Goal: Information Seeking & Learning: Compare options

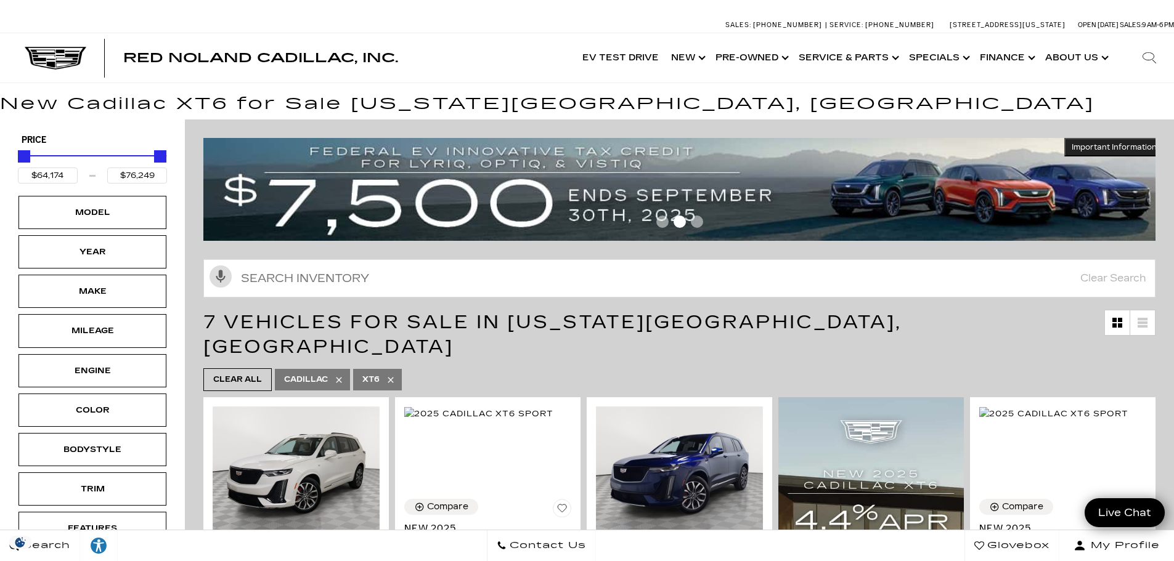
click at [528, 181] on img at bounding box center [683, 189] width 961 height 103
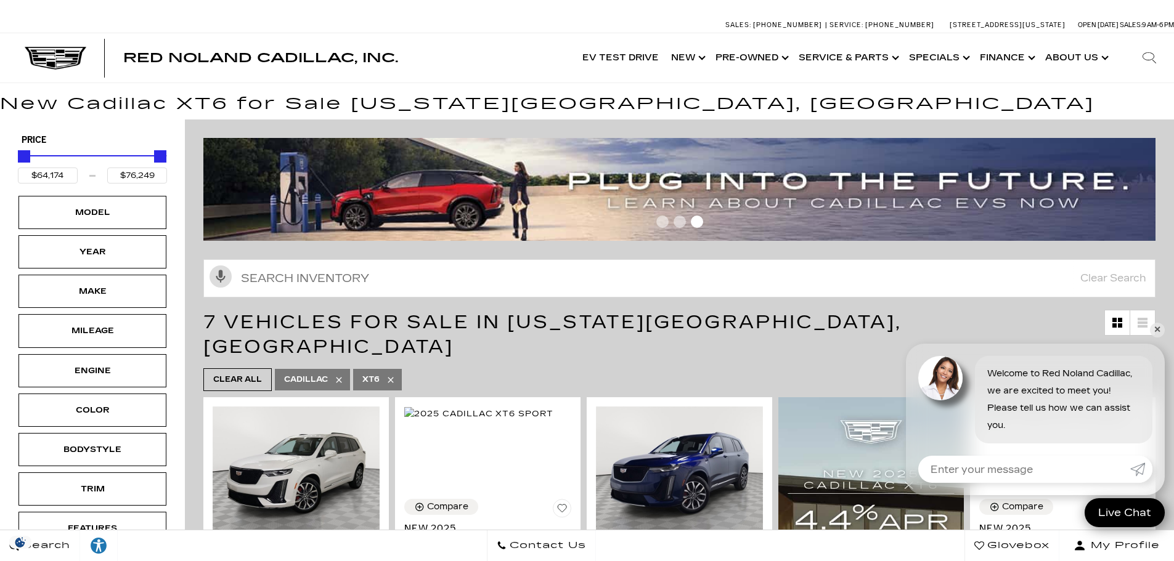
click at [512, 212] on img at bounding box center [683, 189] width 961 height 103
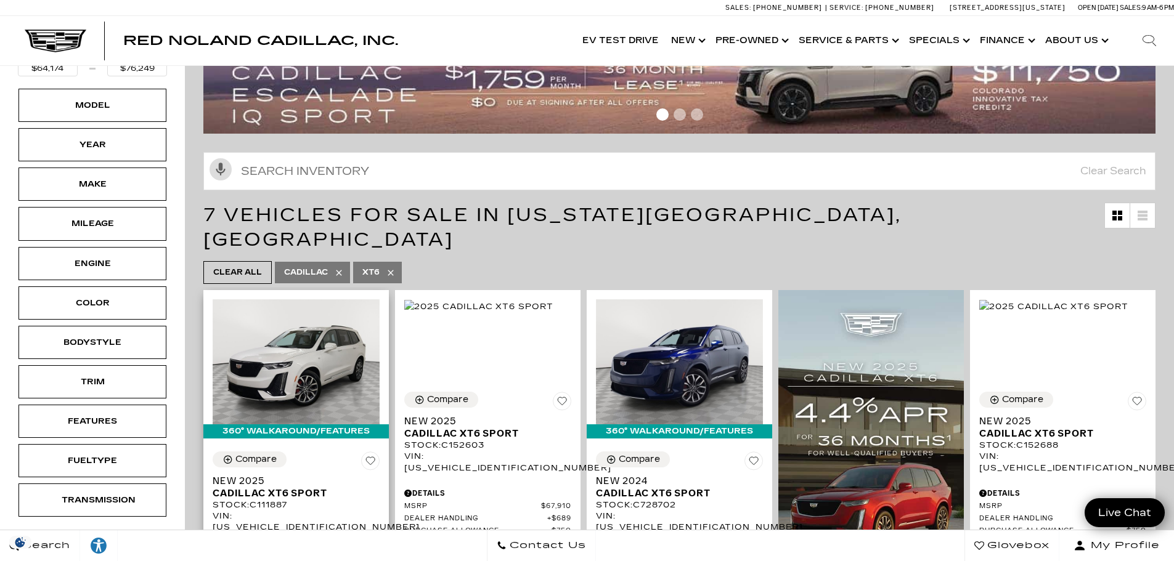
scroll to position [185, 0]
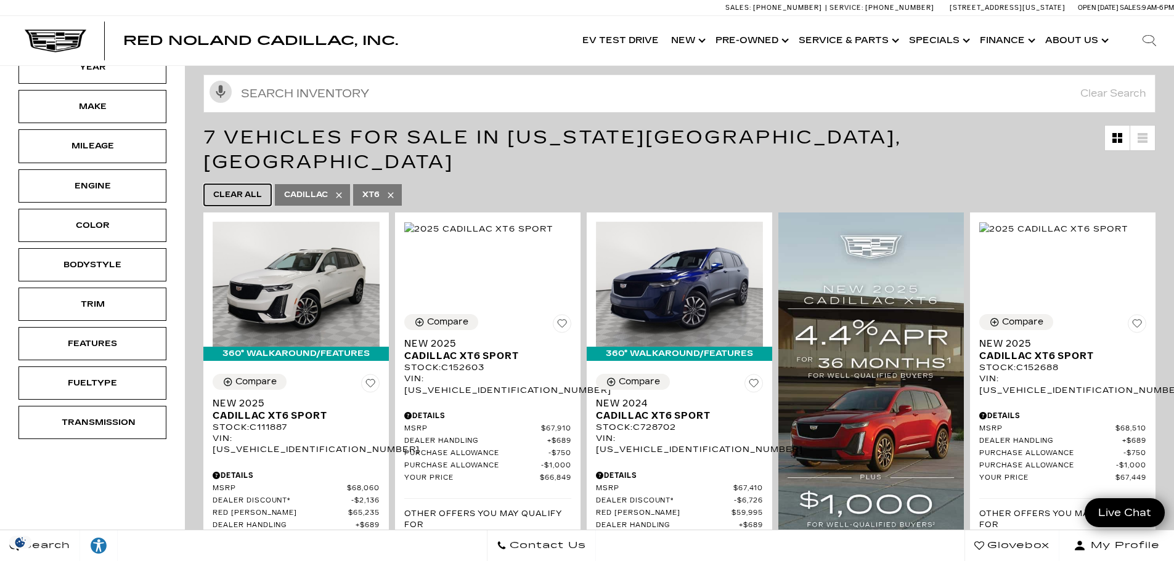
click at [223, 187] on span "Clear All" at bounding box center [237, 194] width 49 height 15
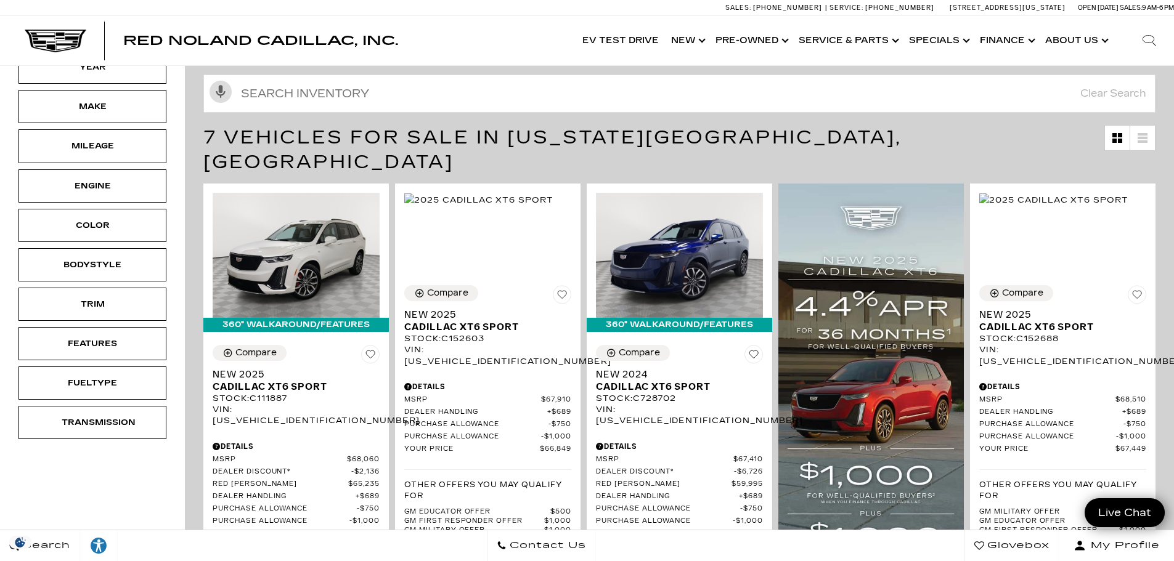
type input "$44,684"
type input "$179,434"
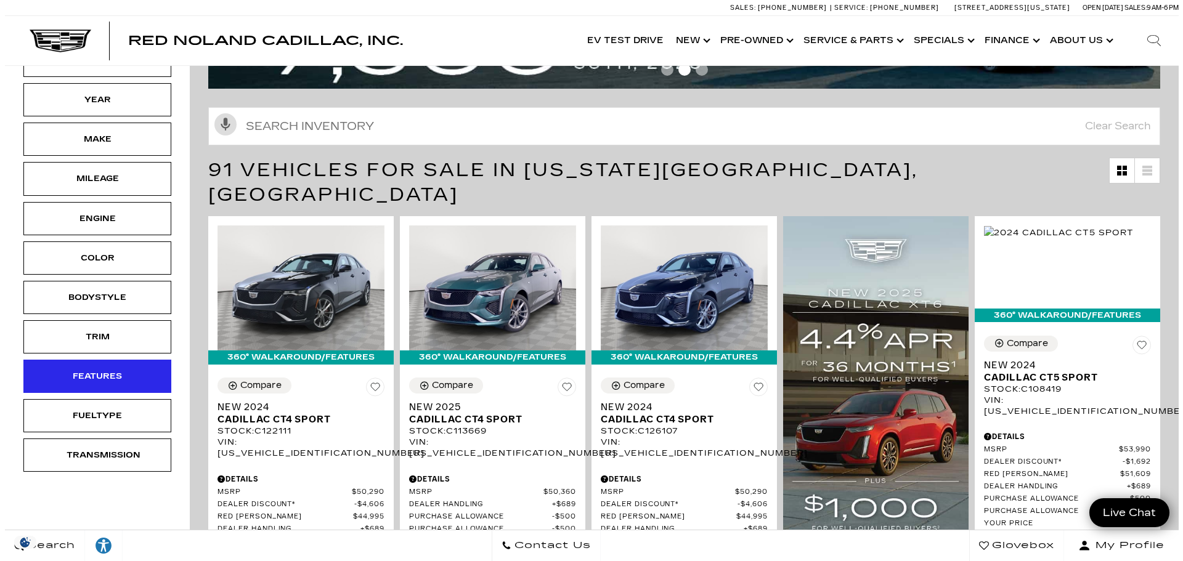
scroll to position [123, 0]
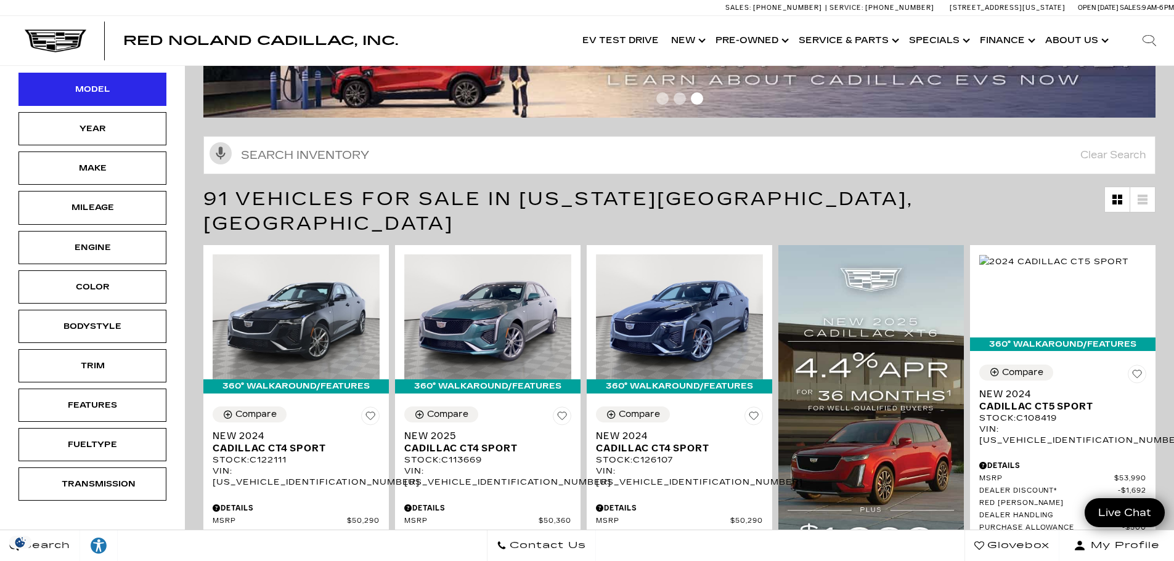
click at [84, 90] on div "Model" at bounding box center [93, 90] width 62 height 14
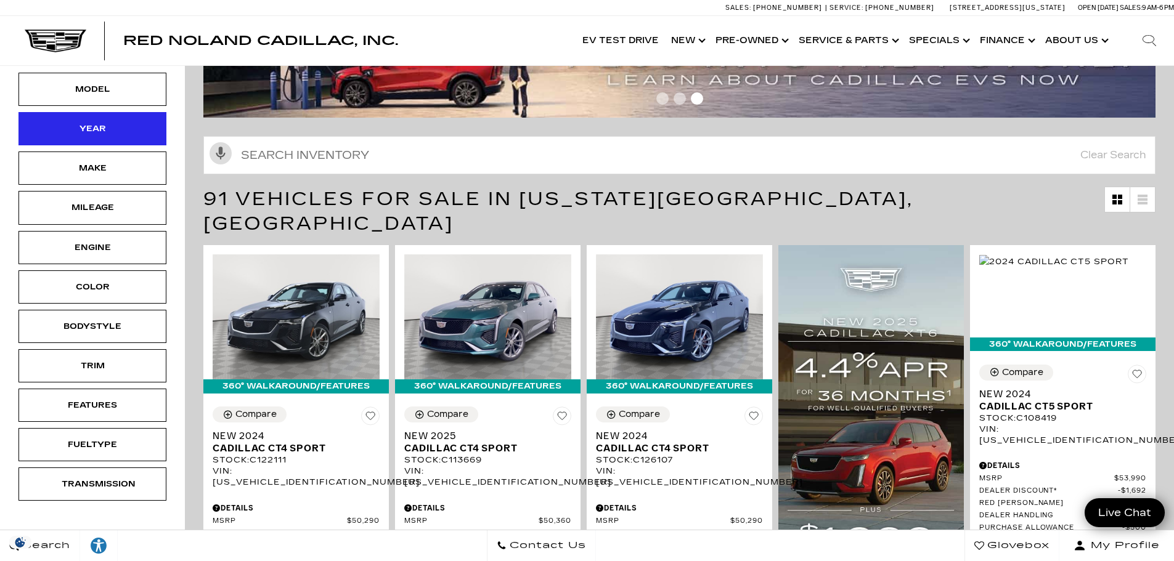
drag, startPoint x: 84, startPoint y: 90, endPoint x: 86, endPoint y: 120, distance: 30.3
click at [84, 90] on div "Model" at bounding box center [93, 90] width 62 height 14
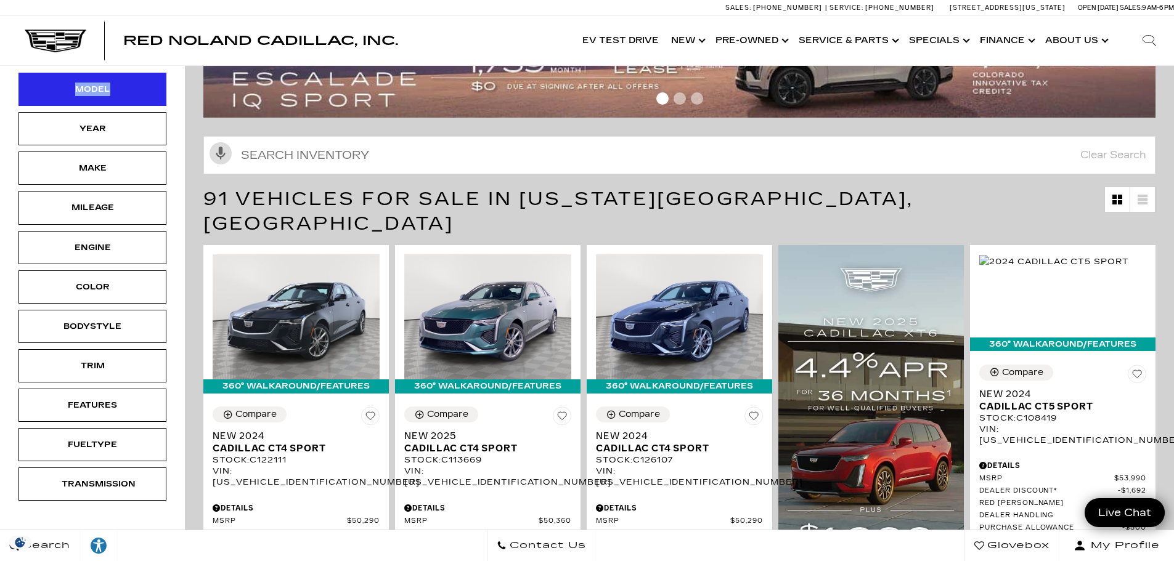
click at [103, 96] on div "Model" at bounding box center [93, 90] width 62 height 14
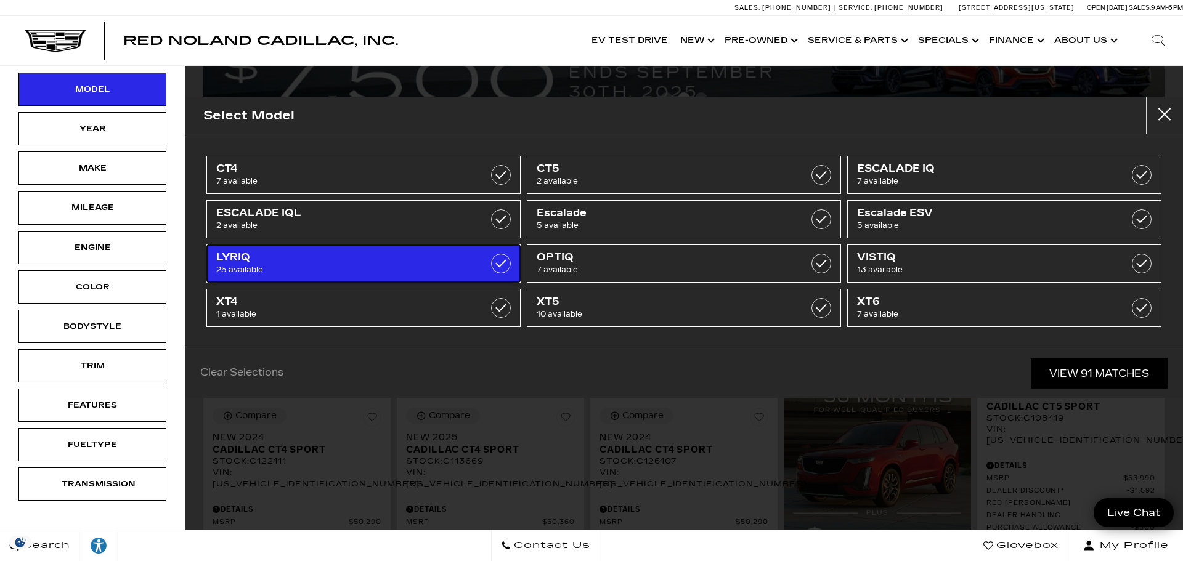
click at [353, 261] on span "LYRIQ" at bounding box center [341, 257] width 250 height 12
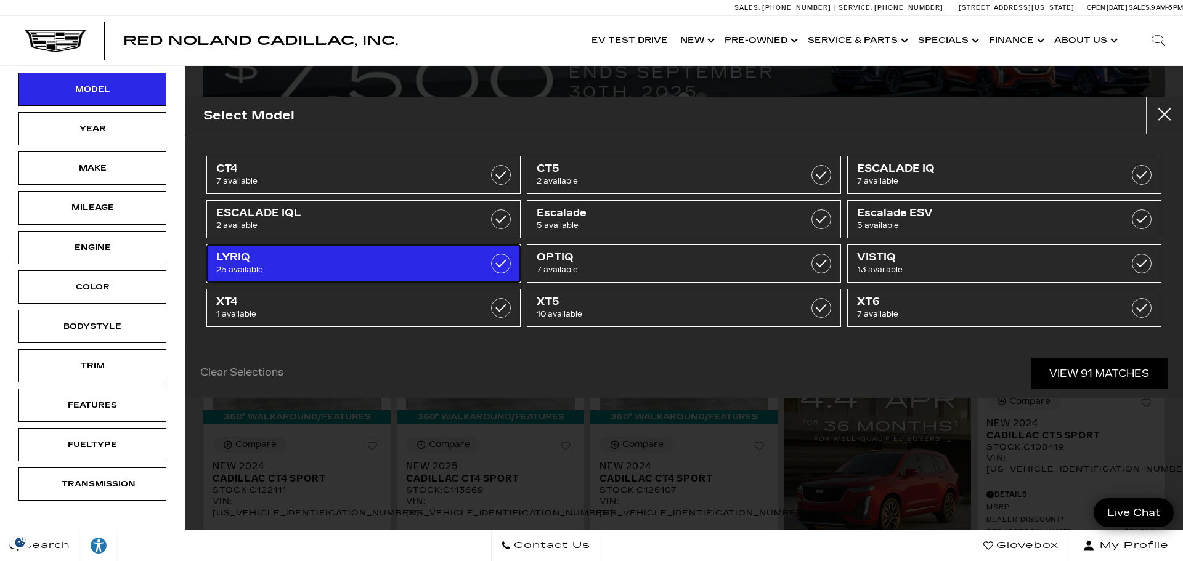
type input "$60,446"
type input "$91,110"
checkbox input "true"
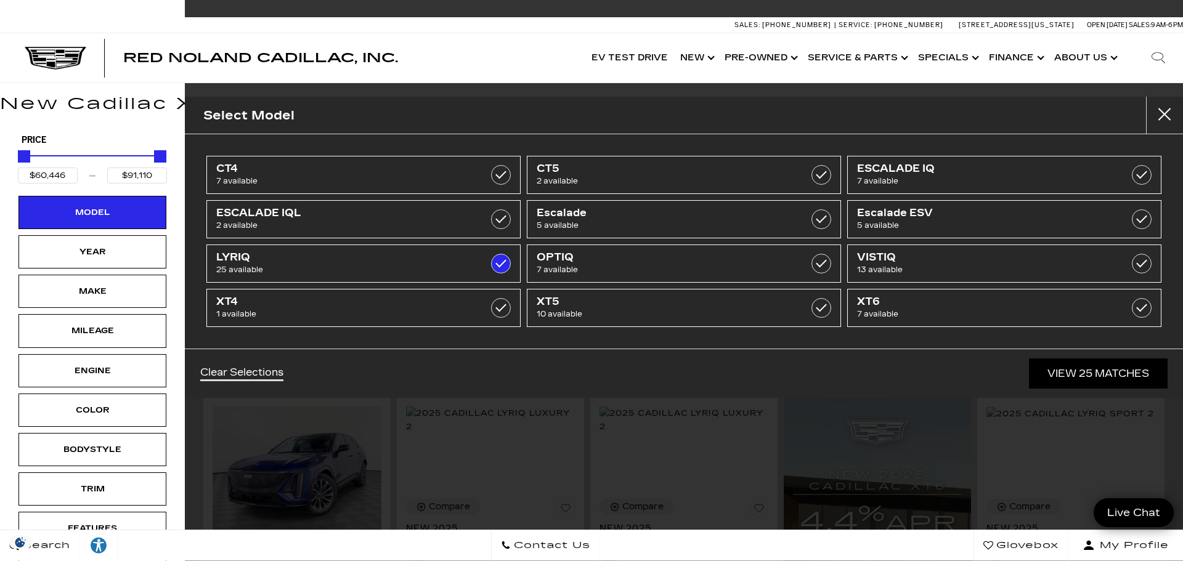
click at [502, 357] on div "Clear Selections View 25 Matches" at bounding box center [684, 373] width 998 height 49
click at [1107, 374] on link "View 25 Matches" at bounding box center [1098, 374] width 139 height 30
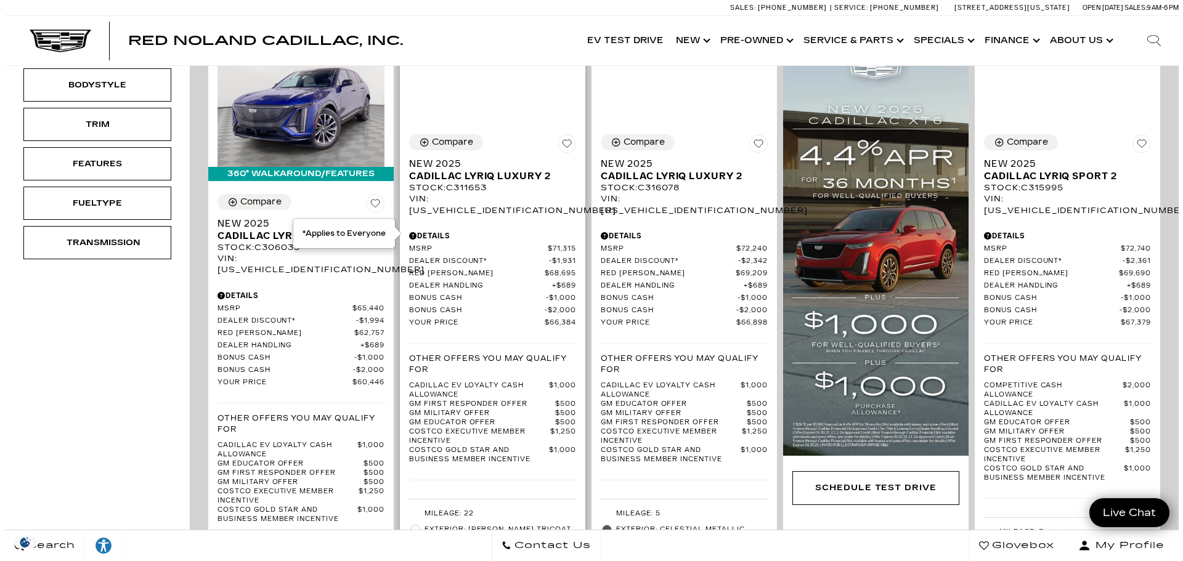
scroll to position [370, 0]
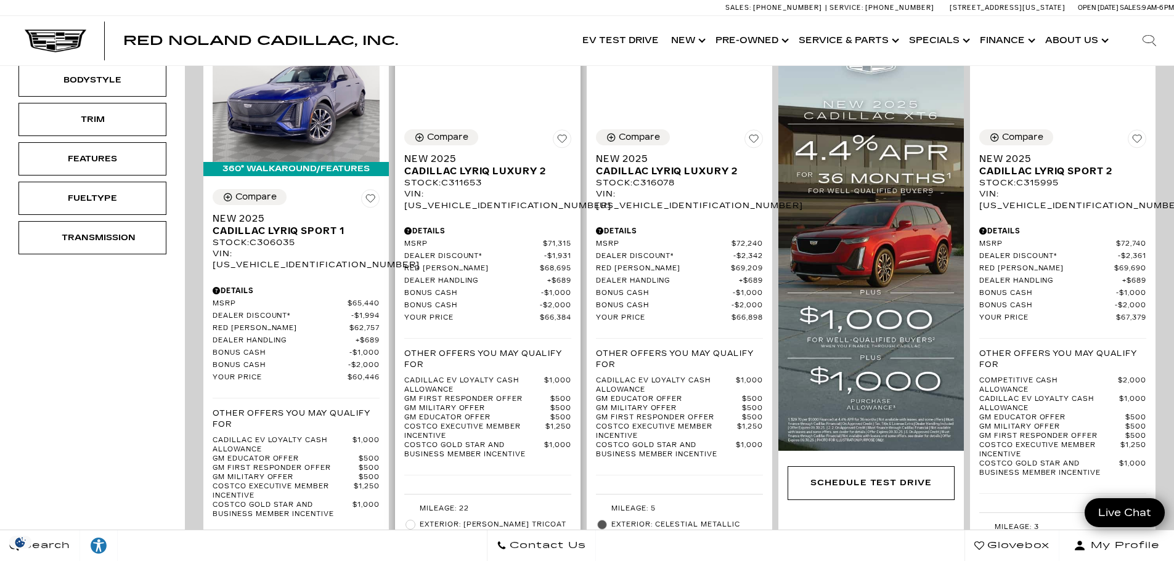
click at [427, 226] on div "Details" at bounding box center [487, 231] width 167 height 11
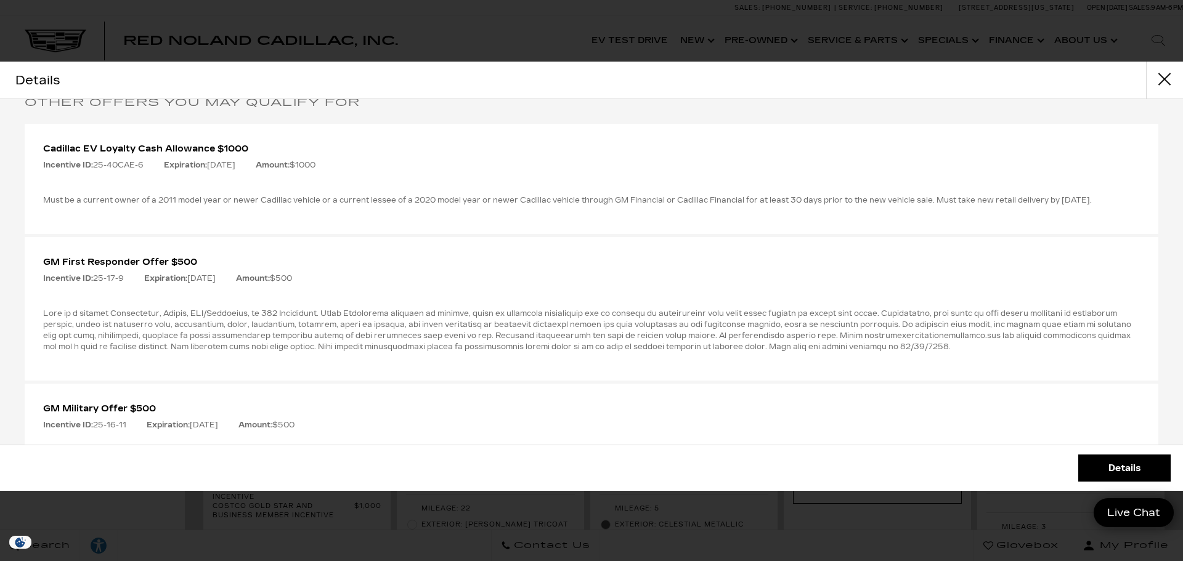
scroll to position [678, 0]
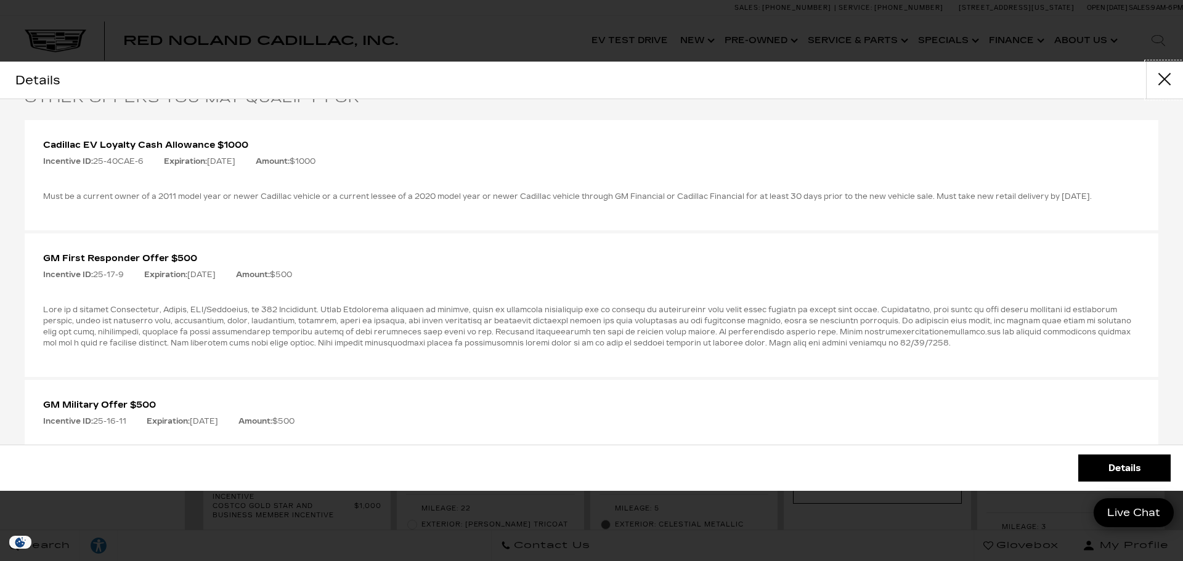
click at [1159, 85] on button "Close" at bounding box center [1164, 80] width 37 height 37
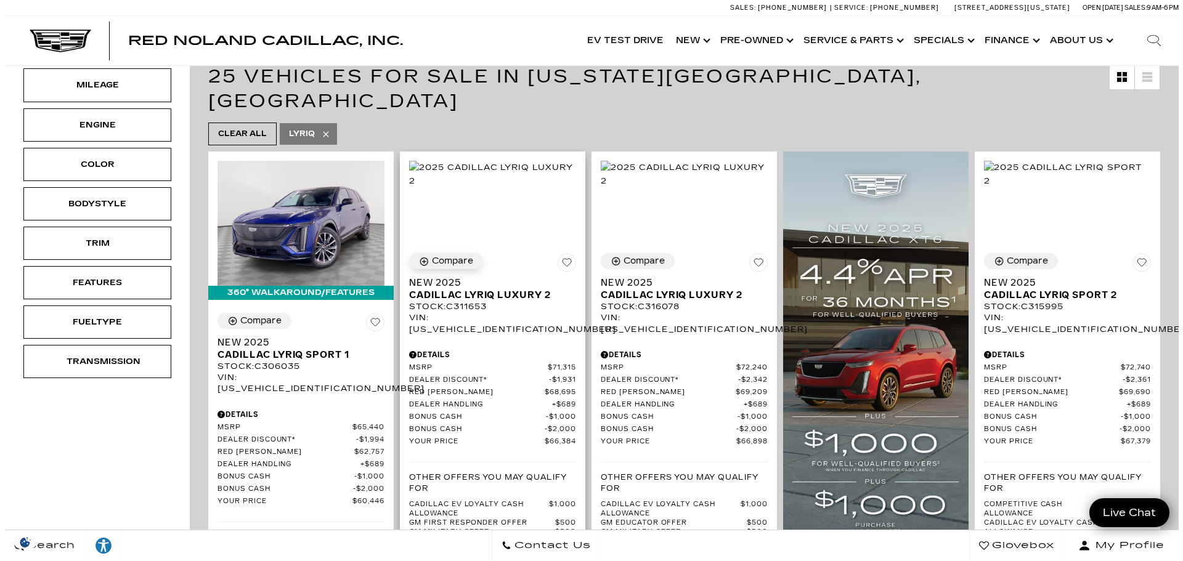
scroll to position [247, 0]
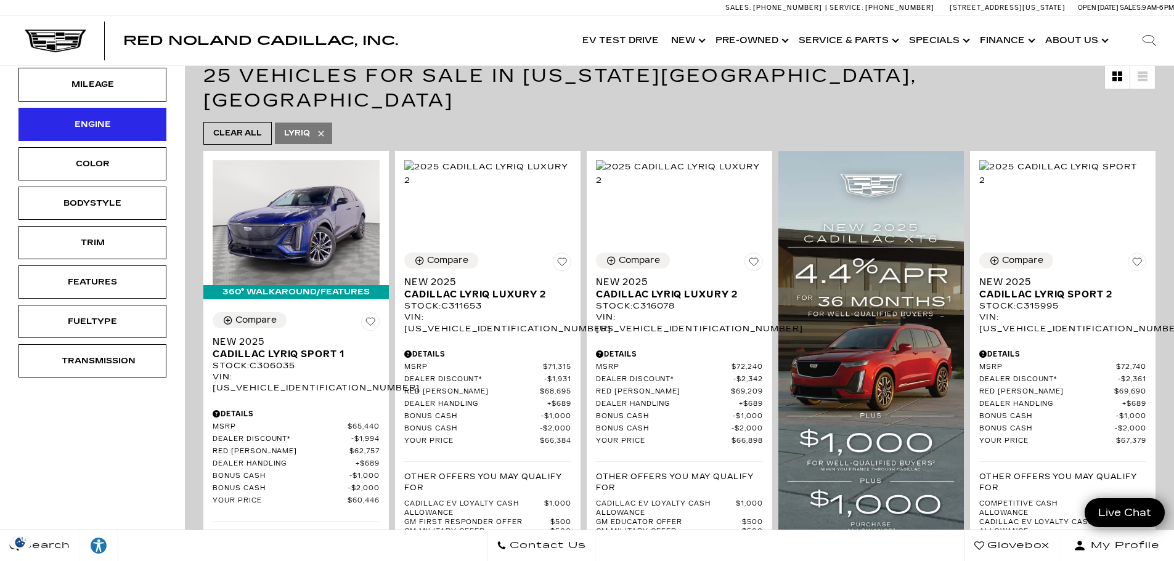
click at [68, 127] on div "Engine" at bounding box center [93, 125] width 62 height 14
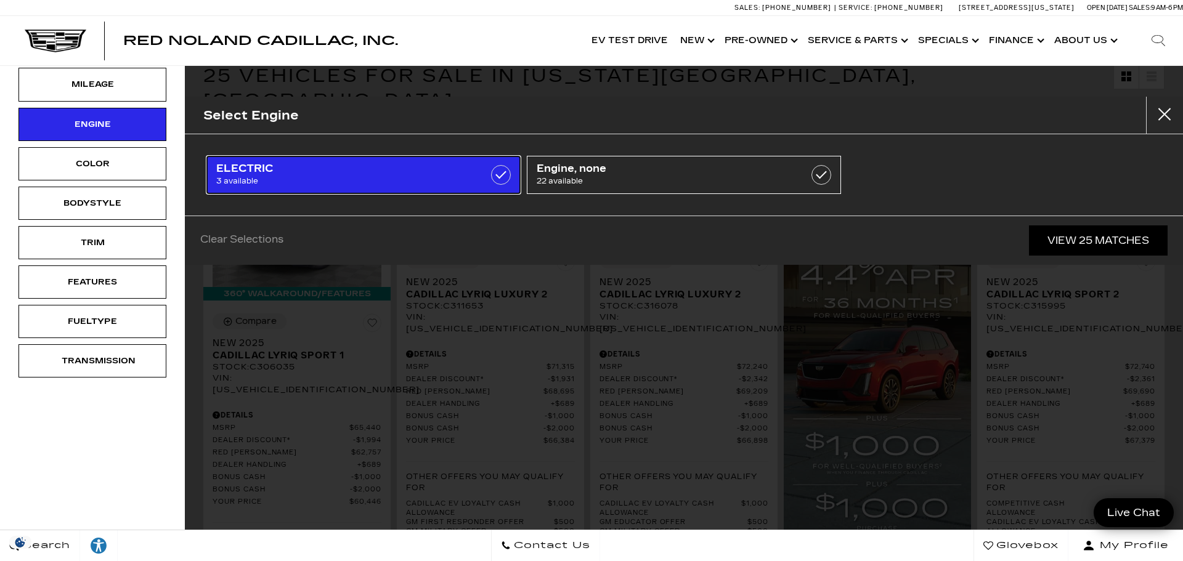
click at [335, 181] on span "3 available" at bounding box center [341, 181] width 250 height 12
type input "$72,504"
checkbox input "true"
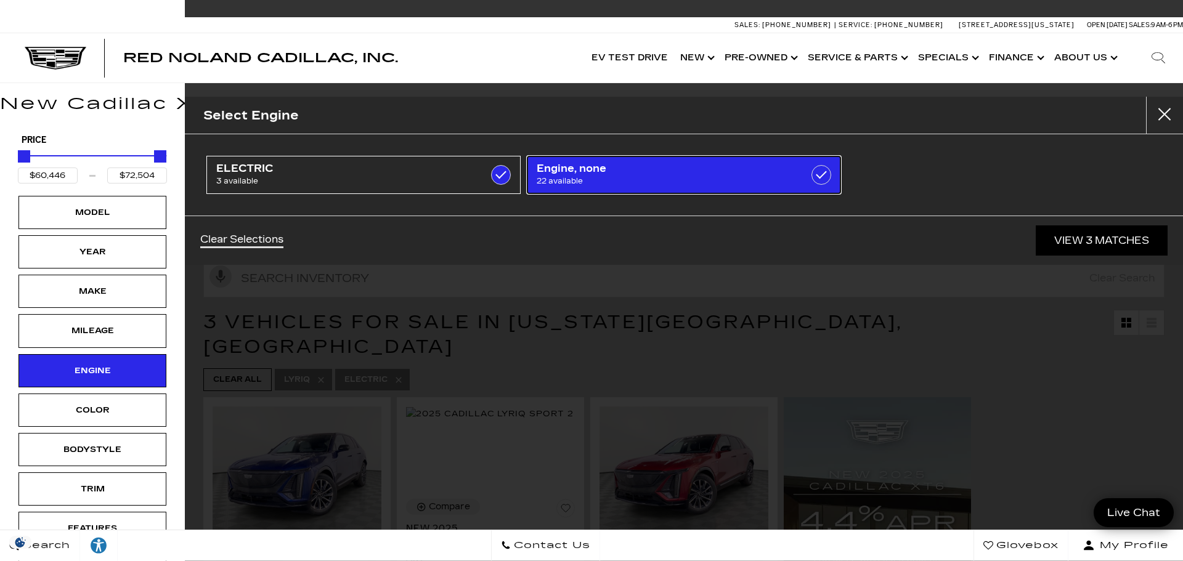
click at [820, 172] on label at bounding box center [822, 175] width 20 height 20
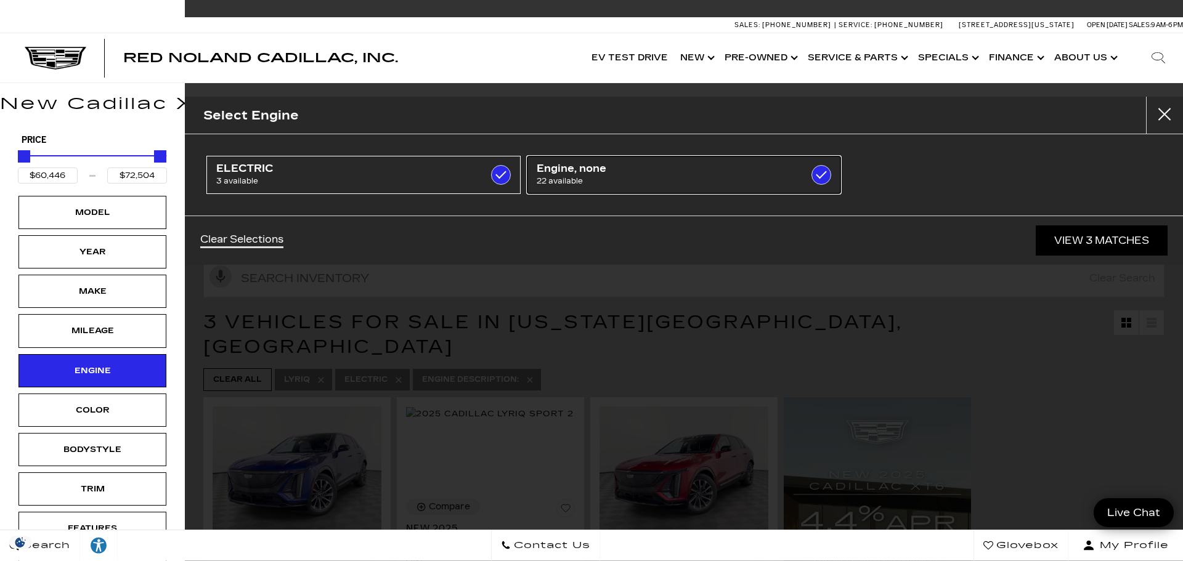
type input "$91,110"
checkbox input "true"
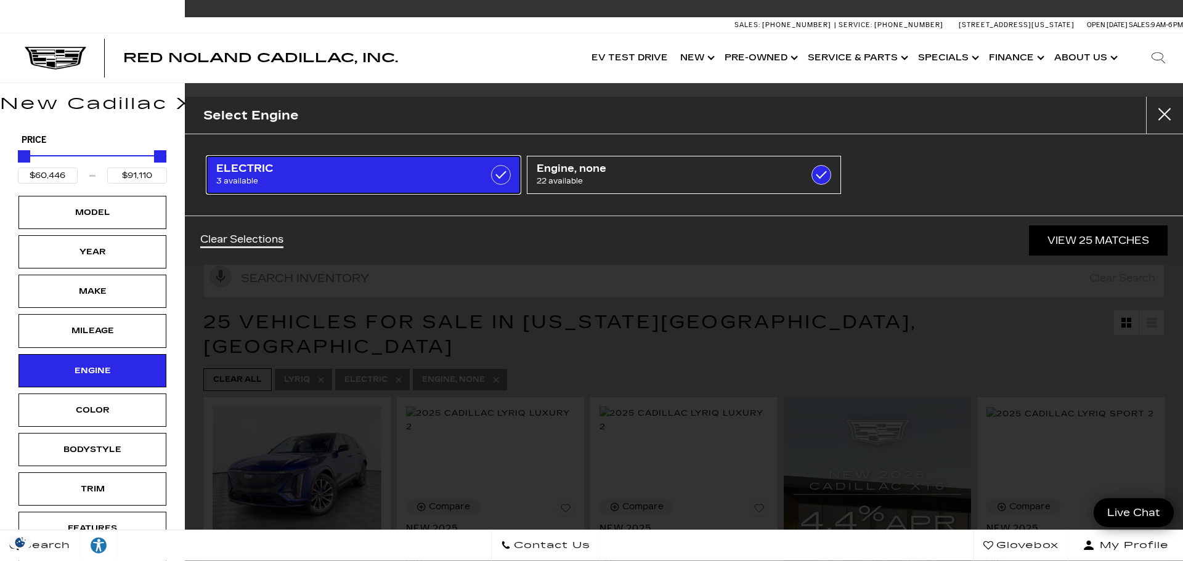
click at [483, 184] on link "ELECTRIC 3 available" at bounding box center [363, 175] width 314 height 38
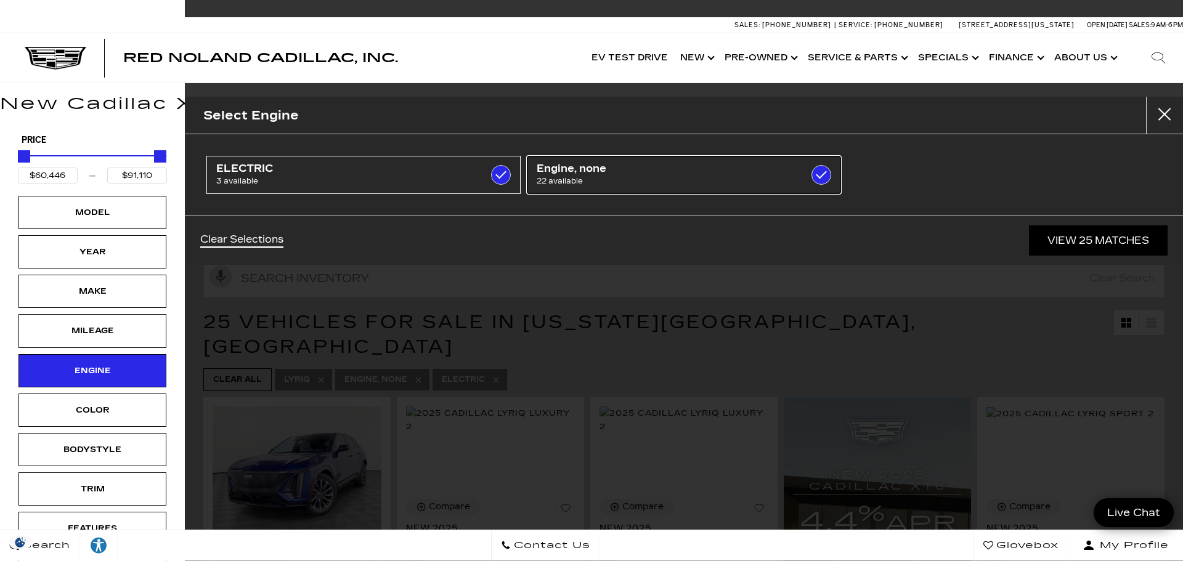
click at [819, 173] on label at bounding box center [822, 175] width 20 height 20
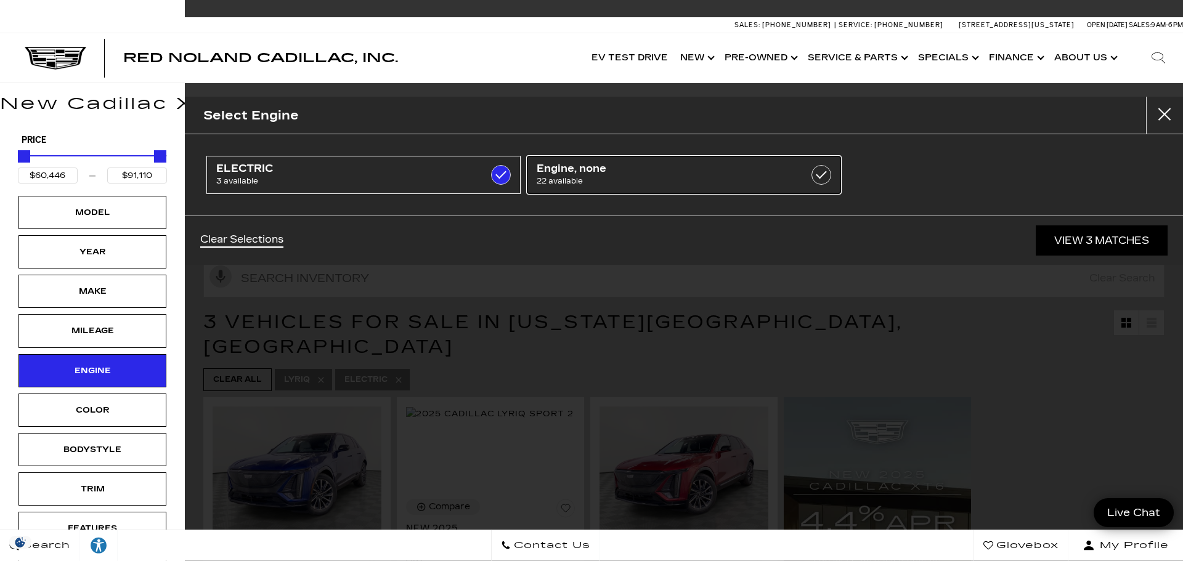
type input "$72,504"
checkbox input "false"
click at [1111, 237] on link "View 3 Matches" at bounding box center [1102, 241] width 132 height 30
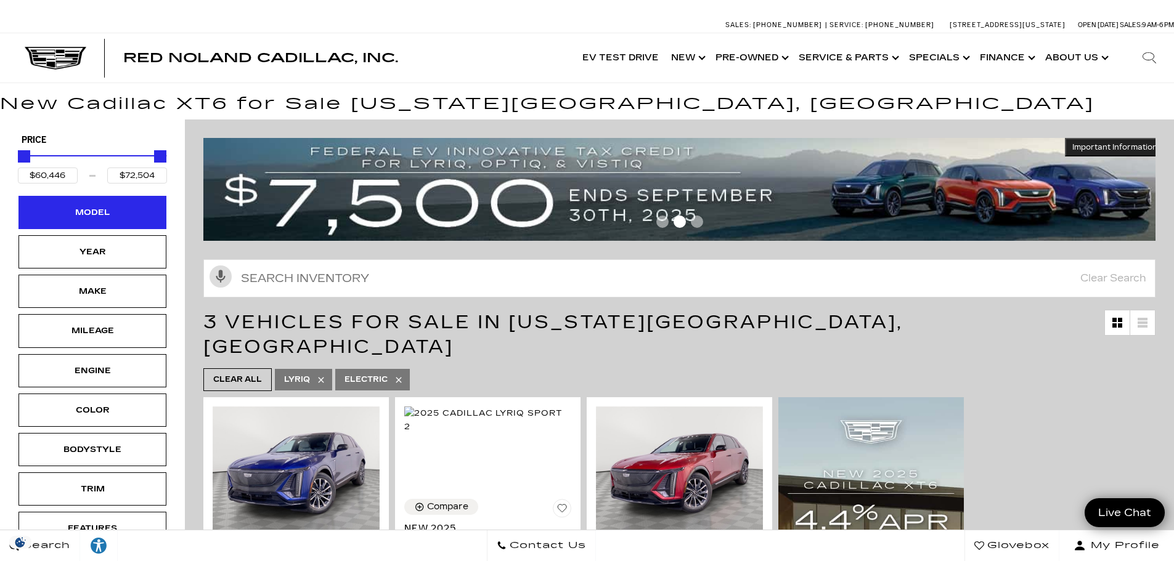
click at [68, 202] on div "Model" at bounding box center [92, 212] width 148 height 33
click at [124, 208] on div "Model" at bounding box center [92, 212] width 148 height 33
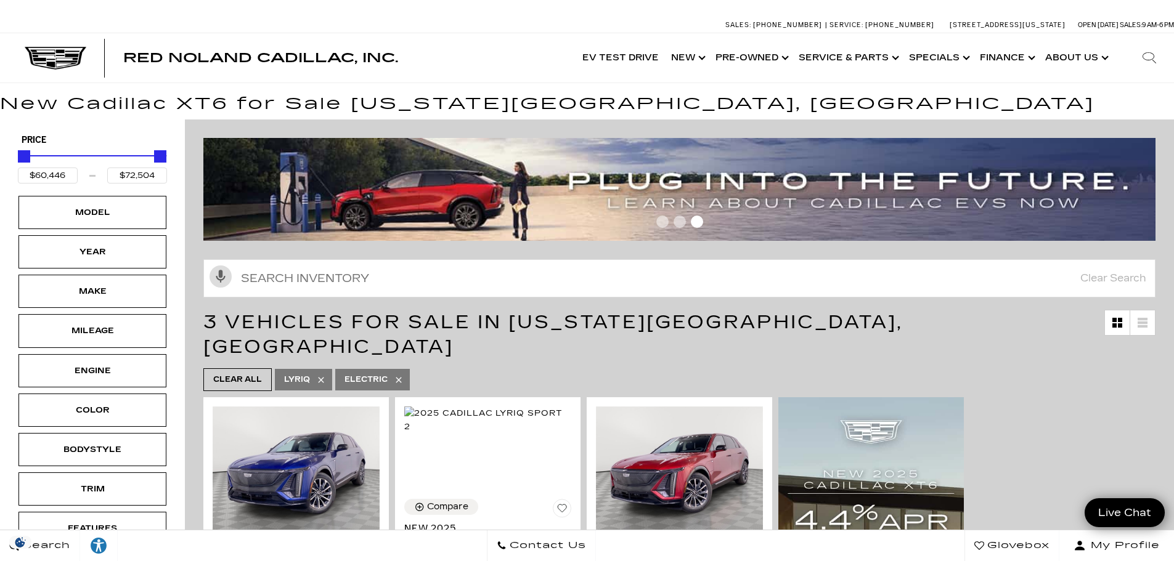
click at [399, 377] on icon at bounding box center [399, 380] width 6 height 6
type input "$91,110"
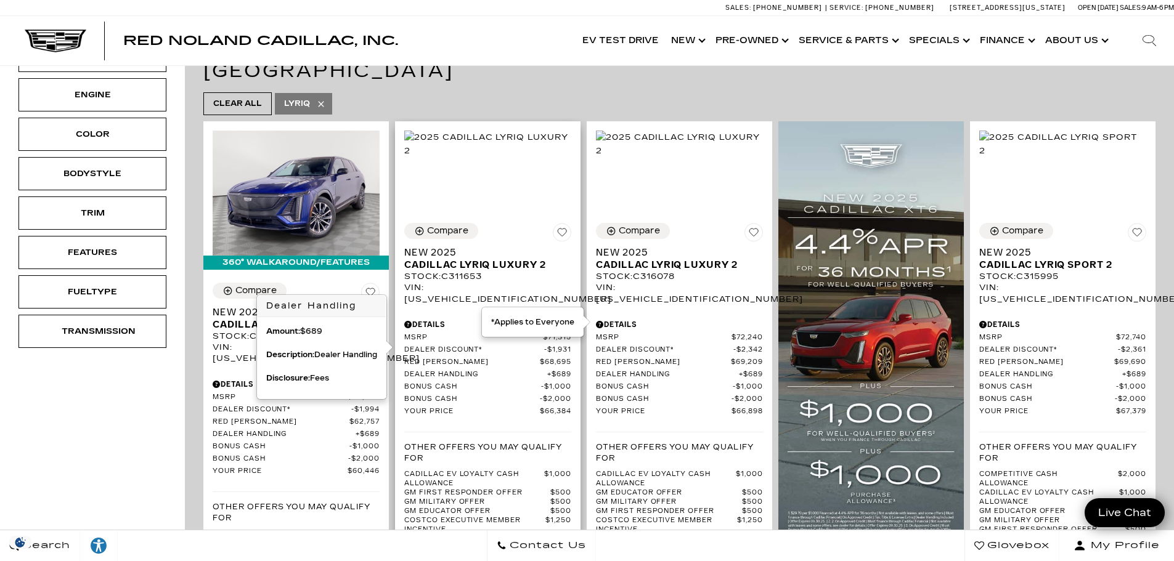
scroll to position [308, 0]
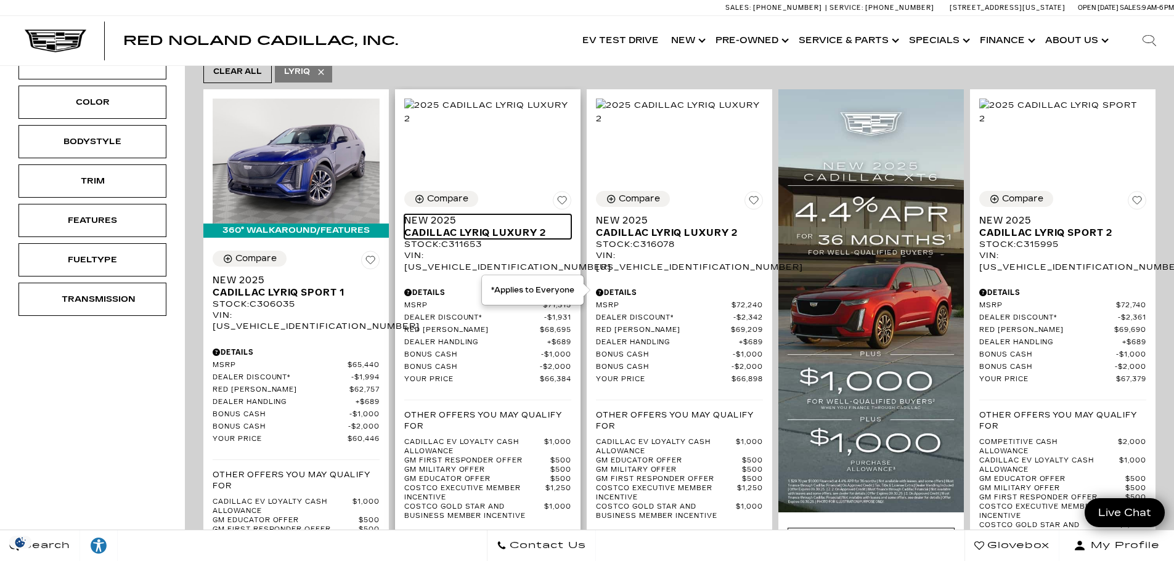
click at [497, 227] on span "Cadillac LYRIQ Luxury 2" at bounding box center [483, 233] width 158 height 12
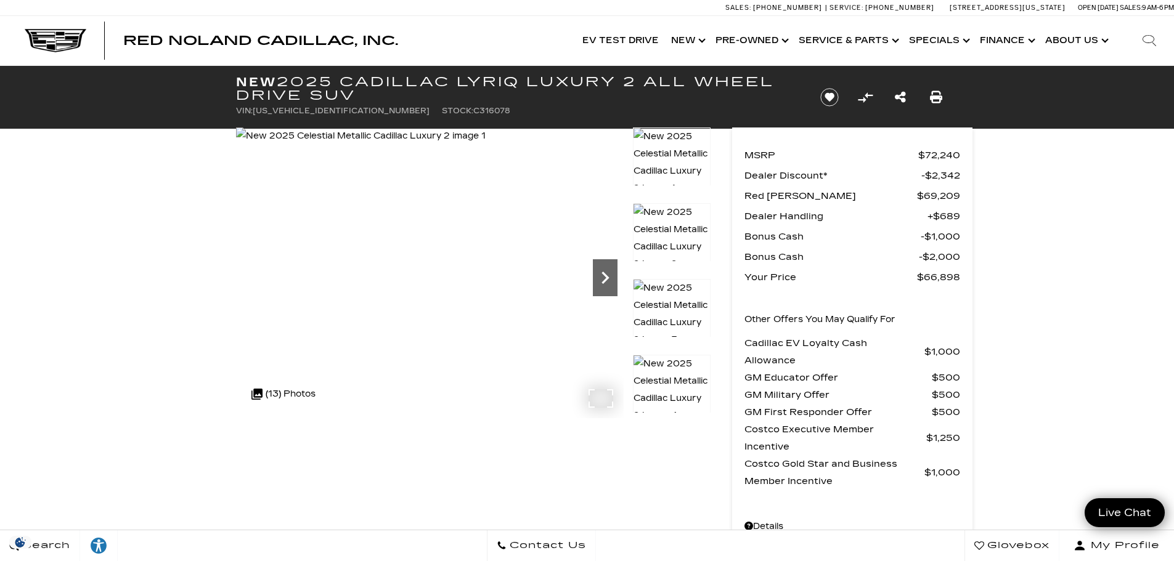
click at [605, 274] on icon "Next" at bounding box center [605, 278] width 7 height 12
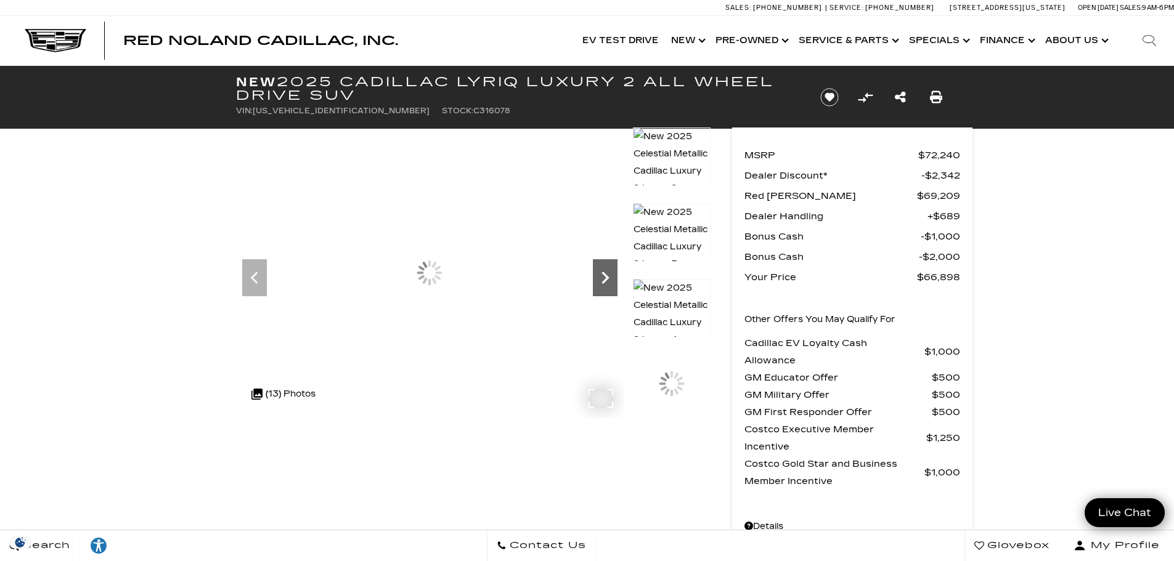
click at [605, 274] on icon "Next" at bounding box center [605, 278] width 7 height 12
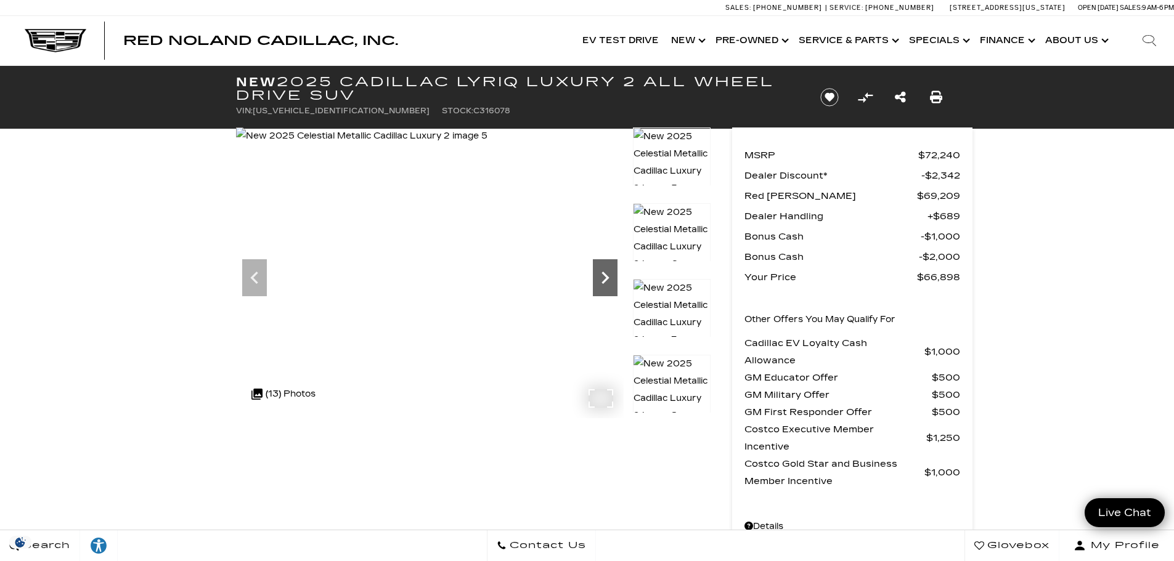
click at [605, 274] on icon "Next" at bounding box center [605, 278] width 7 height 12
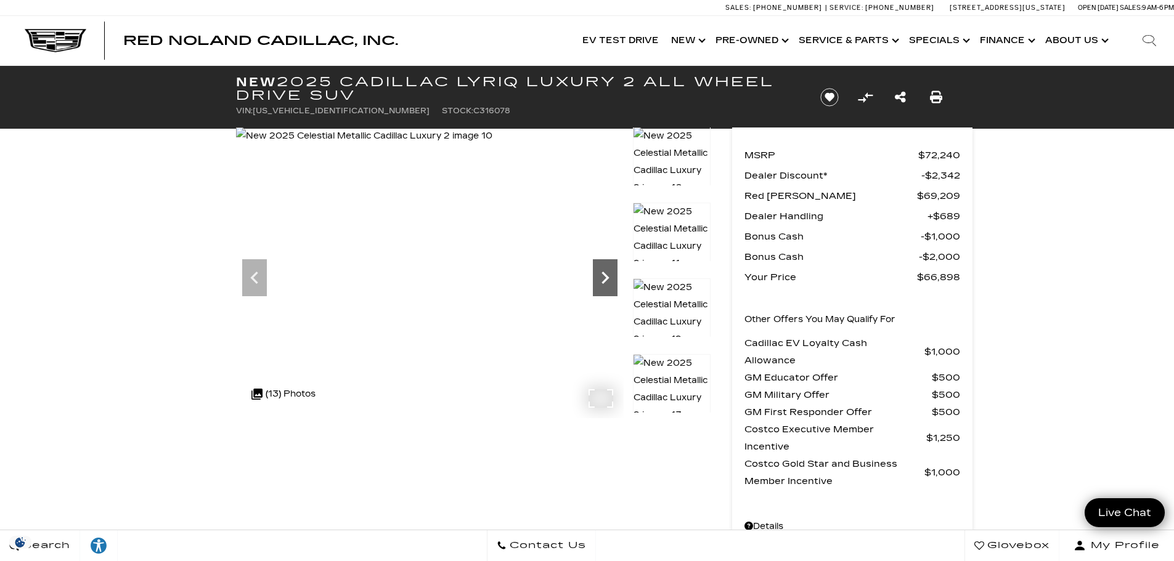
click at [605, 274] on icon "Next" at bounding box center [605, 278] width 7 height 12
